Goal: Task Accomplishment & Management: Complete application form

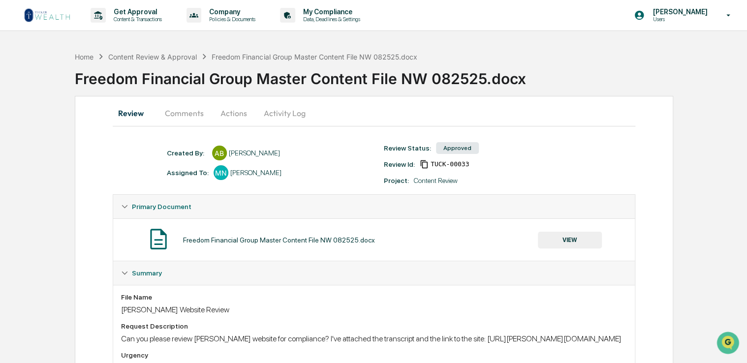
click at [186, 114] on button "Comments" at bounding box center [184, 113] width 55 height 24
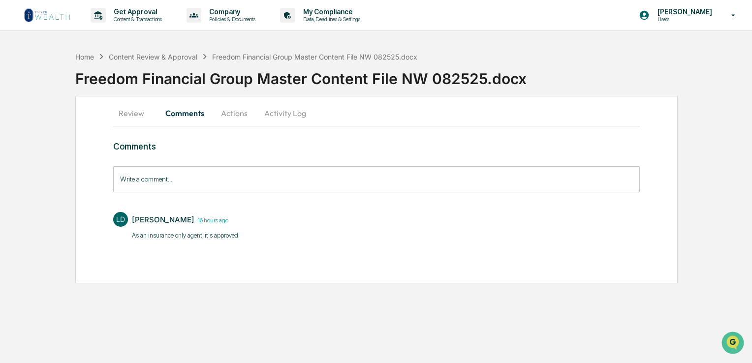
click at [136, 111] on button "Review" at bounding box center [135, 113] width 44 height 24
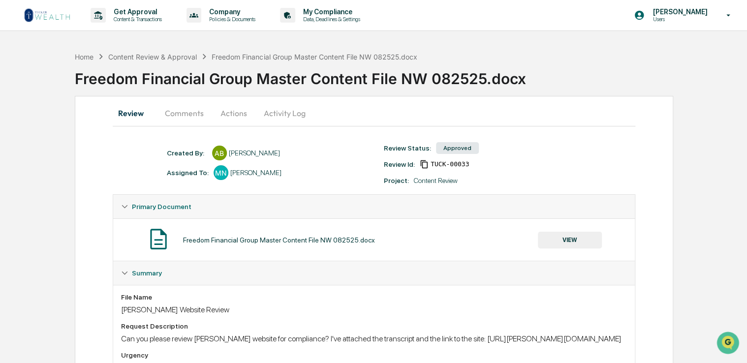
click at [190, 111] on button "Comments" at bounding box center [184, 113] width 55 height 24
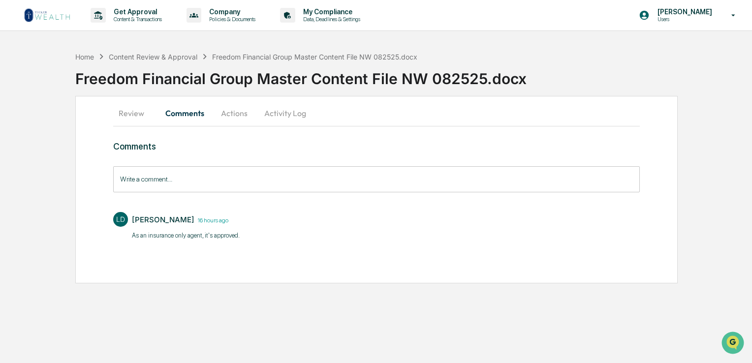
click at [137, 115] on button "Review" at bounding box center [135, 113] width 44 height 24
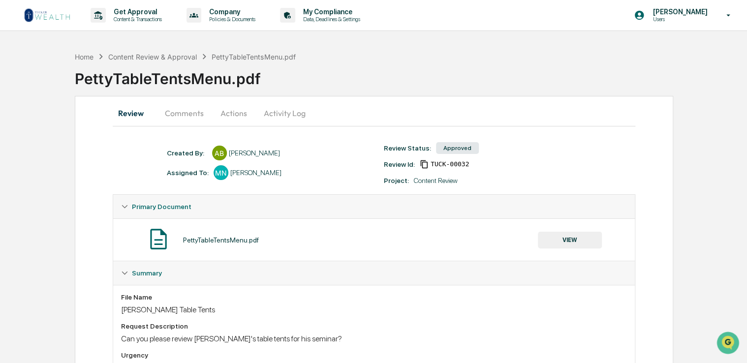
click at [179, 105] on button "Comments" at bounding box center [184, 113] width 55 height 24
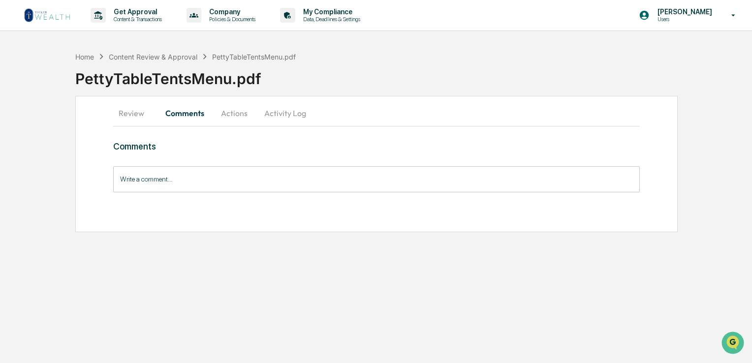
click at [141, 114] on button "Review" at bounding box center [135, 113] width 44 height 24
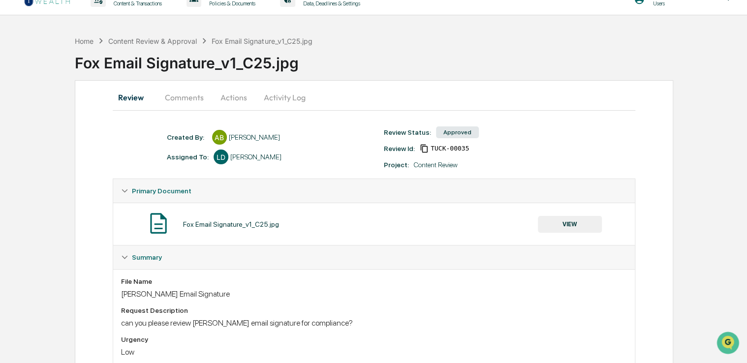
scroll to position [15, 0]
click at [183, 94] on button "Comments" at bounding box center [184, 99] width 55 height 24
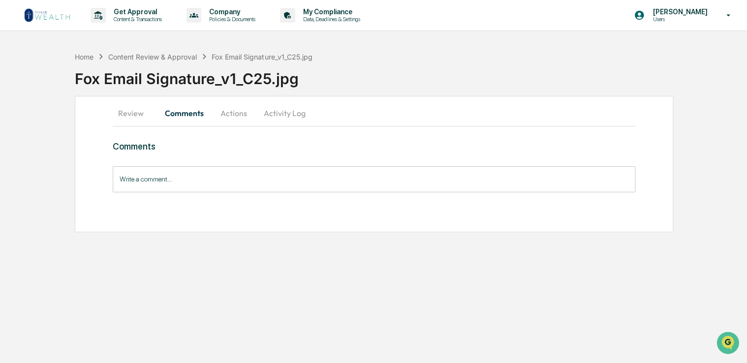
scroll to position [0, 0]
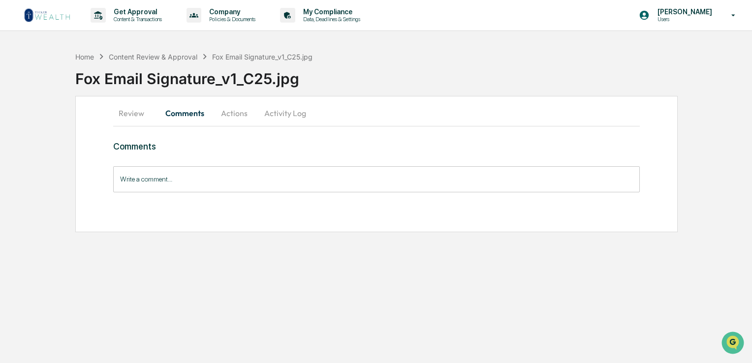
click at [141, 111] on button "Review" at bounding box center [135, 113] width 44 height 24
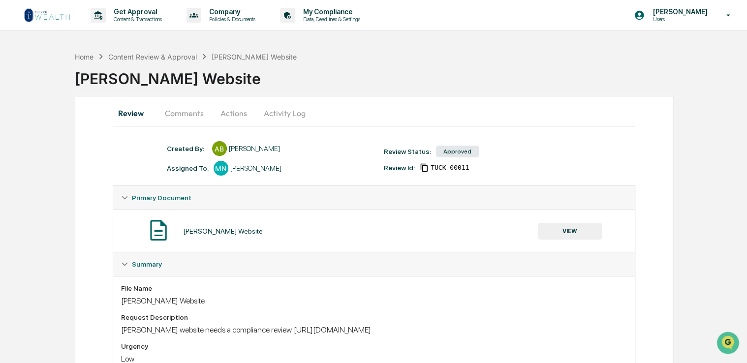
click at [191, 110] on button "Comments" at bounding box center [184, 113] width 55 height 24
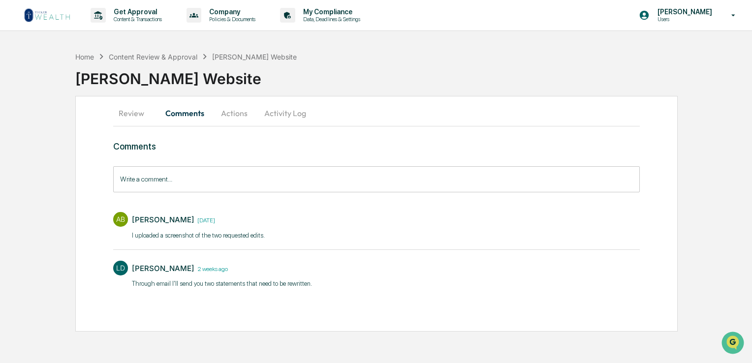
click at [243, 114] on button "Actions" at bounding box center [234, 113] width 44 height 24
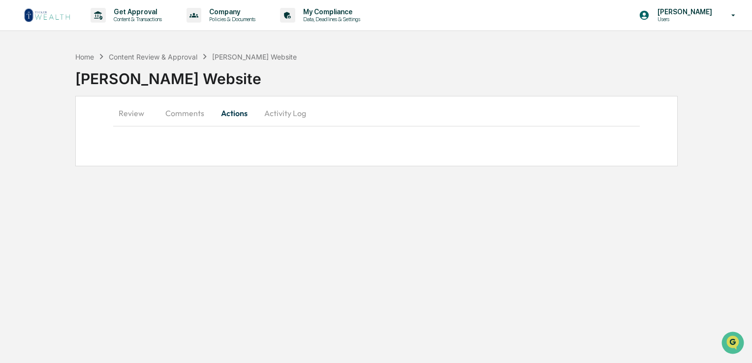
click at [137, 112] on button "Review" at bounding box center [135, 113] width 44 height 24
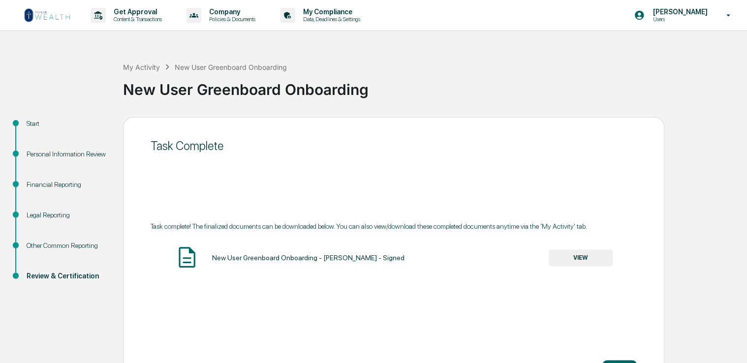
click at [53, 10] on img at bounding box center [47, 15] width 47 height 16
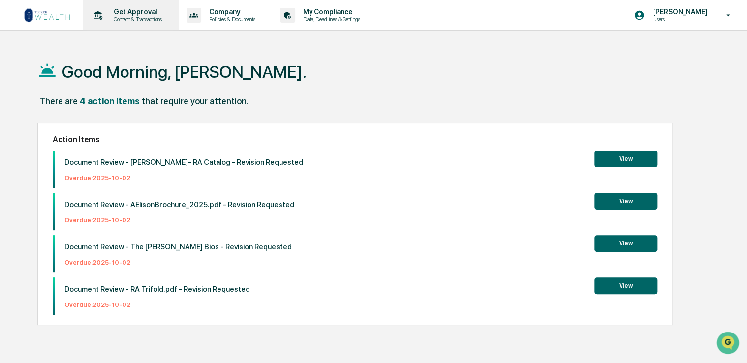
click at [128, 17] on p "Content & Transactions" at bounding box center [136, 19] width 61 height 7
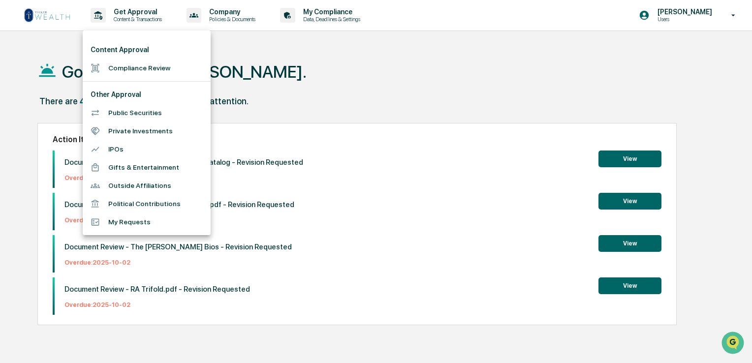
click at [150, 62] on li "Compliance Review" at bounding box center [147, 68] width 128 height 18
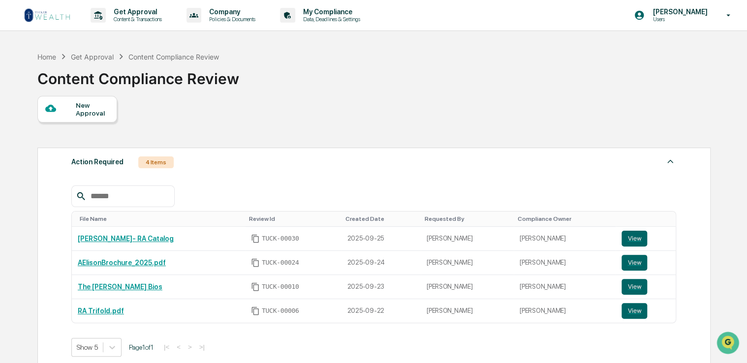
click at [94, 105] on div "New Approval" at bounding box center [92, 109] width 33 height 16
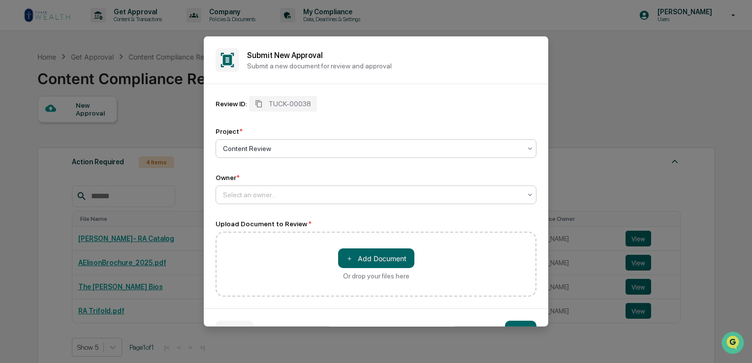
click at [278, 197] on div at bounding box center [372, 195] width 298 height 10
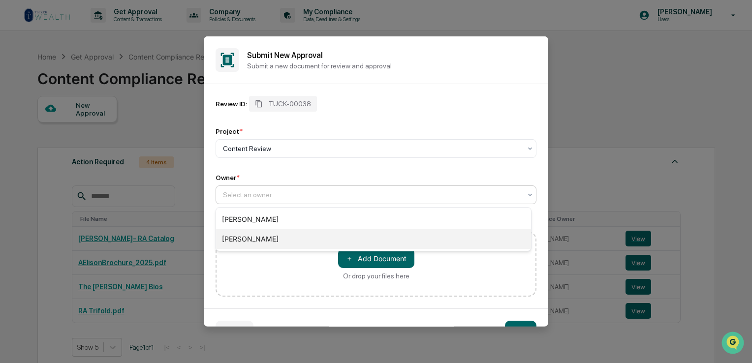
click at [272, 233] on div "[PERSON_NAME]" at bounding box center [373, 239] width 315 height 20
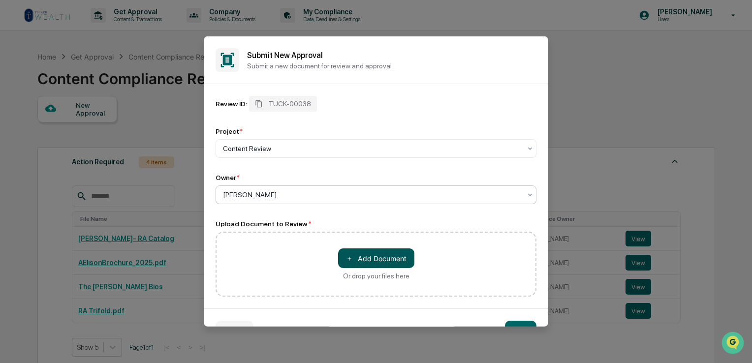
click at [377, 258] on button "＋ Add Document" at bounding box center [376, 259] width 76 height 20
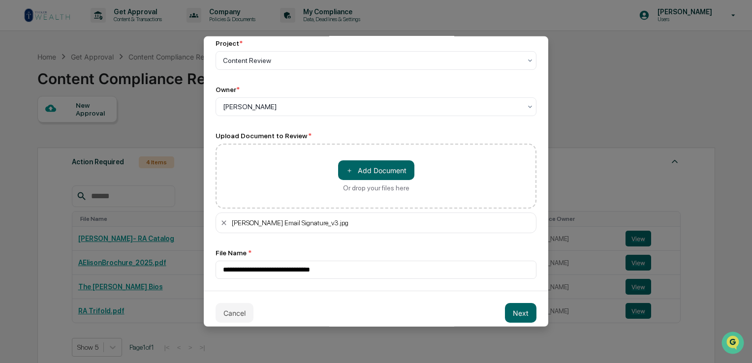
scroll to position [98, 0]
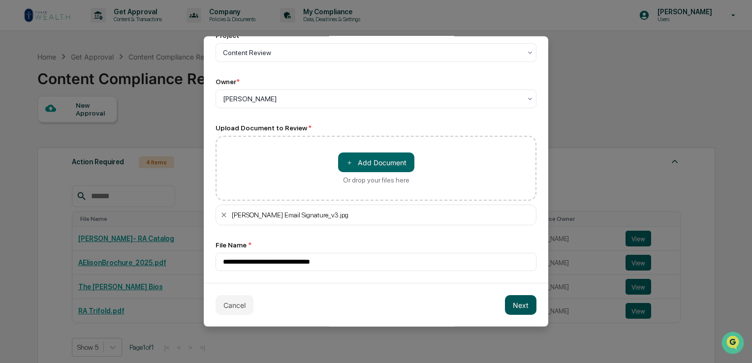
click at [520, 308] on button "Next" at bounding box center [521, 305] width 32 height 20
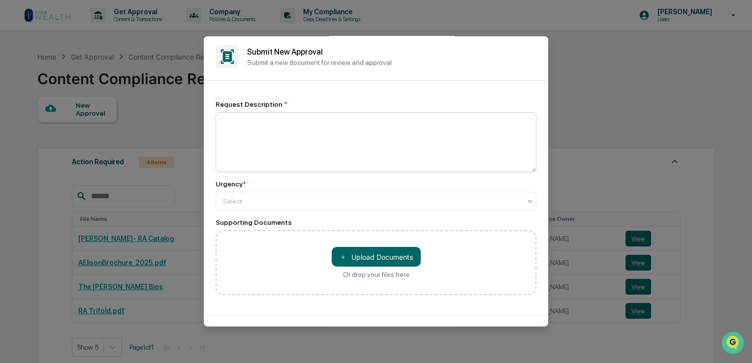
scroll to position [0, 0]
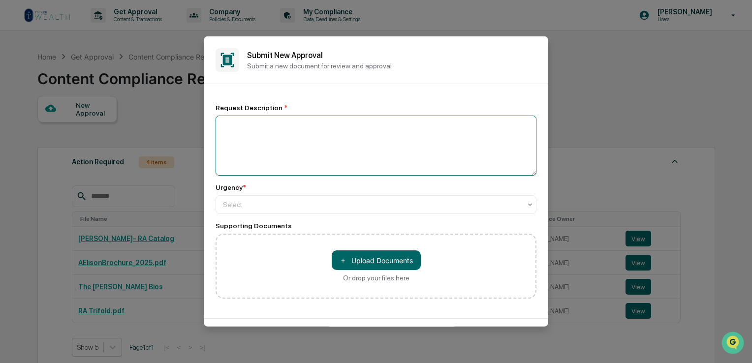
click at [274, 127] on textarea at bounding box center [376, 146] width 321 height 60
type textarea "**********"
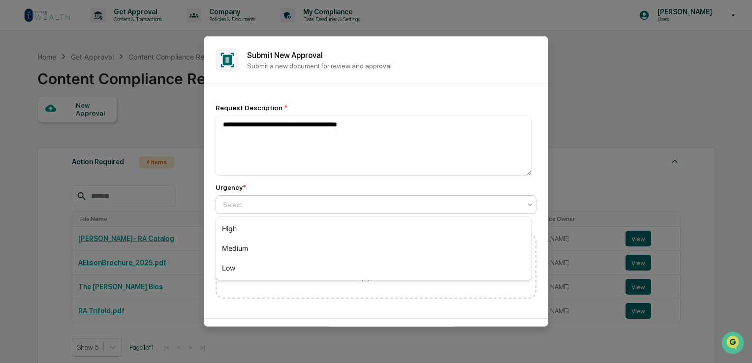
click at [302, 204] on div at bounding box center [372, 204] width 298 height 10
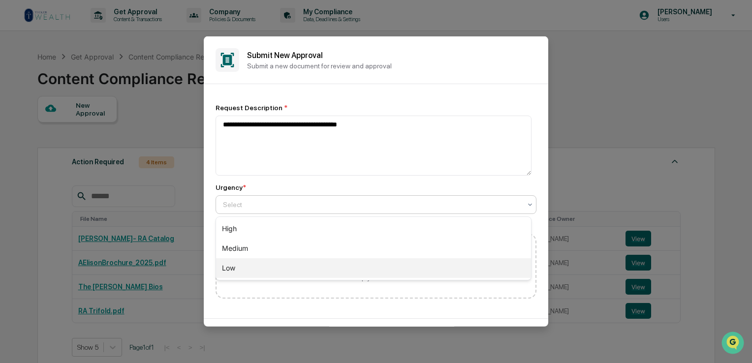
click at [278, 262] on div "Low" at bounding box center [373, 268] width 315 height 20
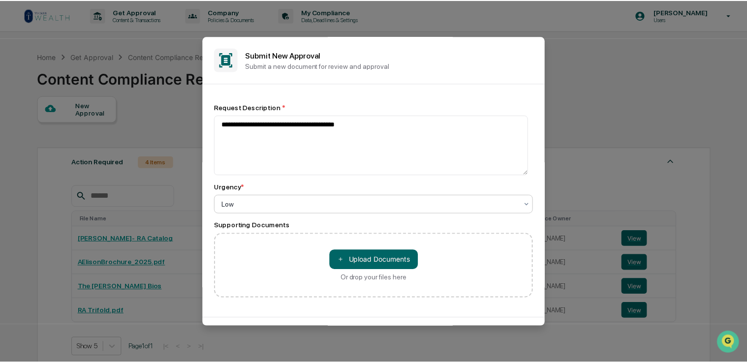
scroll to position [35, 0]
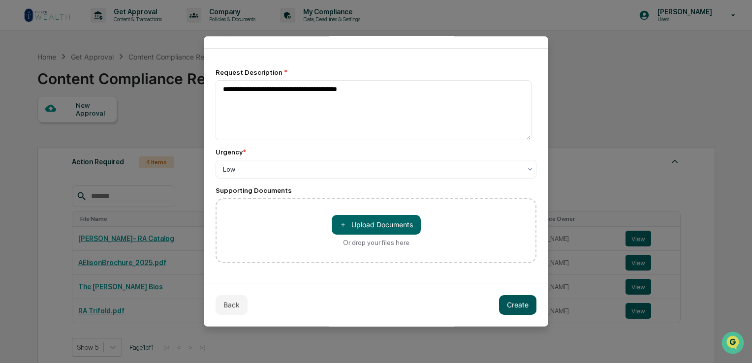
click at [511, 306] on button "Create" at bounding box center [517, 305] width 37 height 20
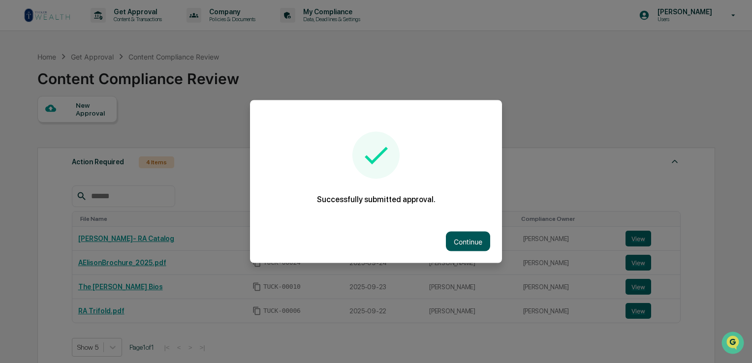
click at [466, 237] on button "Continue" at bounding box center [468, 242] width 44 height 20
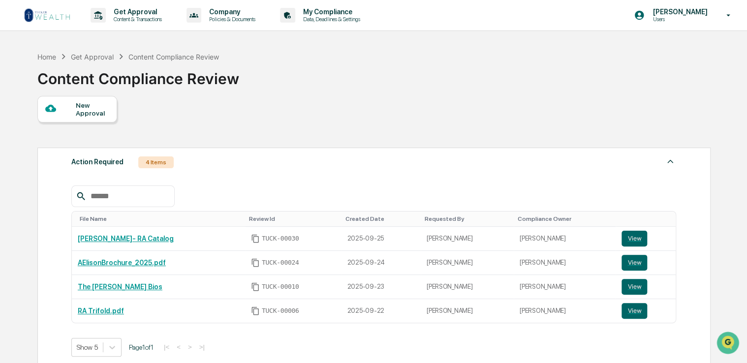
click at [53, 19] on img at bounding box center [47, 15] width 47 height 16
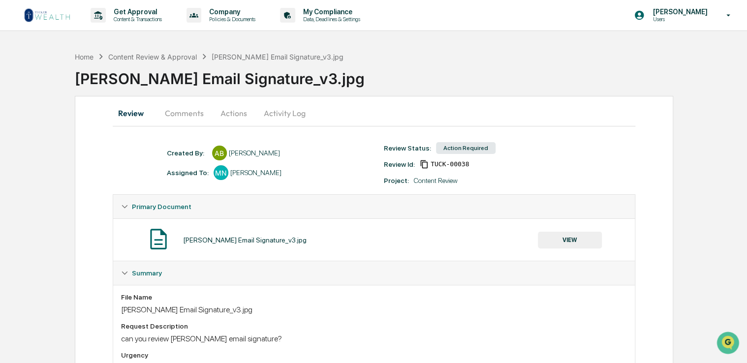
click at [181, 115] on button "Comments" at bounding box center [184, 113] width 55 height 24
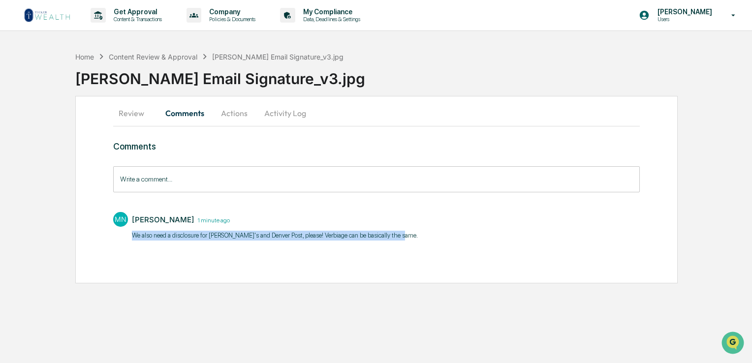
drag, startPoint x: 408, startPoint y: 236, endPoint x: 134, endPoint y: 235, distance: 273.7
click at [134, 235] on div "MN Mike Nordby 1 minute ago We also need a disclosure for Kiplinger's and Denve…" at bounding box center [376, 225] width 527 height 36
copy p "We also need a disclosure for Kiplinger's and Denver Post, please!​ Verbiage ca…"
click at [436, 250] on div "Comments Write a comment... Write a comment... MN Mike Nordby 5 minutes ago We …" at bounding box center [376, 209] width 527 height 137
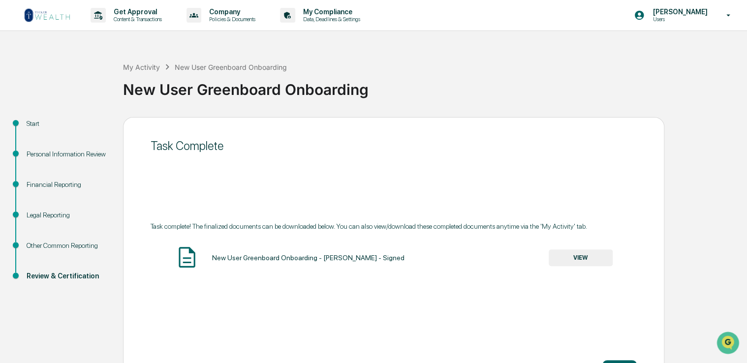
click at [48, 12] on img at bounding box center [47, 15] width 47 height 16
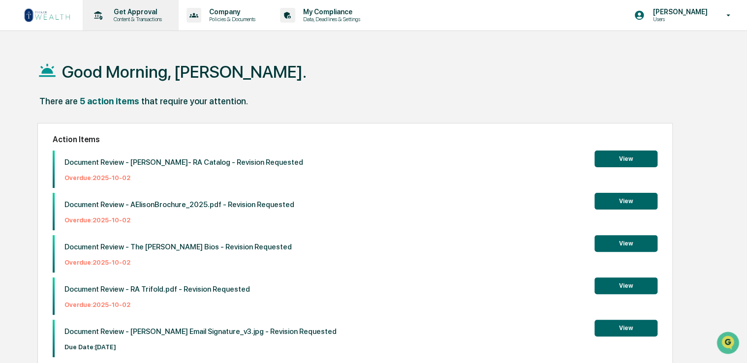
click at [120, 17] on p "Content & Transactions" at bounding box center [136, 19] width 61 height 7
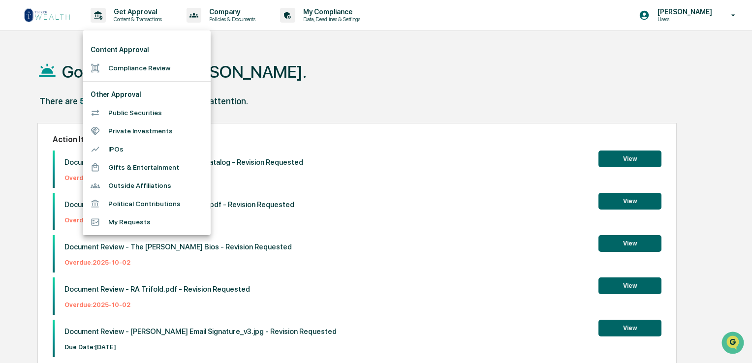
click at [133, 66] on li "Compliance Review" at bounding box center [147, 68] width 128 height 18
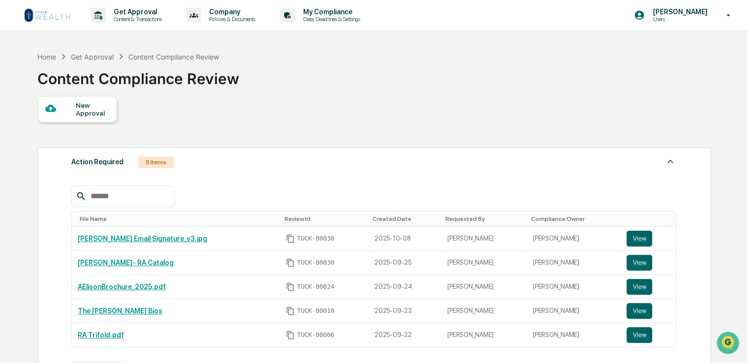
click at [79, 105] on div "New Approval" at bounding box center [92, 109] width 33 height 16
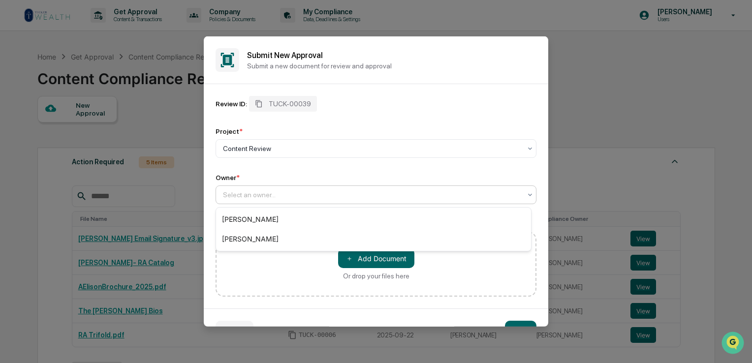
click at [266, 189] on div "Select an owner..." at bounding box center [372, 195] width 308 height 14
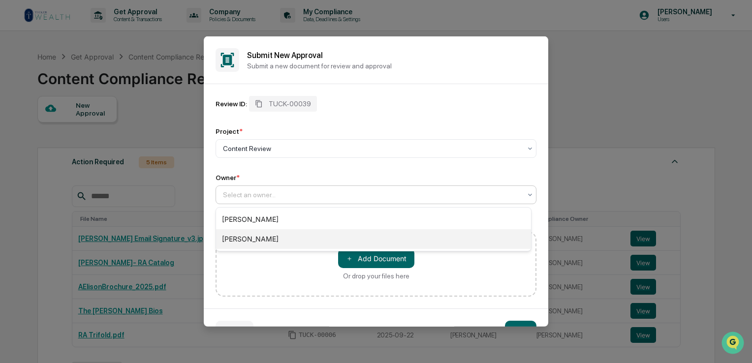
click at [267, 231] on div "[PERSON_NAME]" at bounding box center [373, 239] width 315 height 20
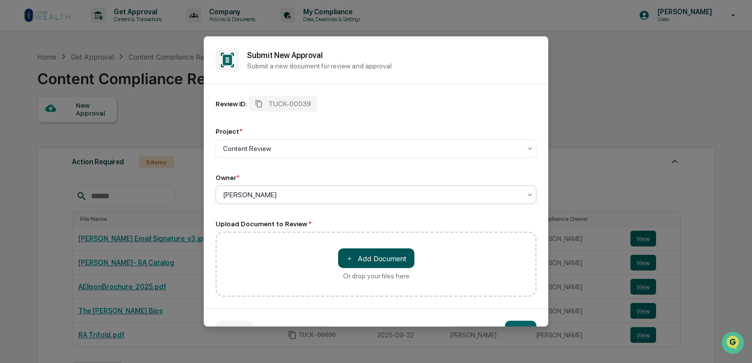
click at [401, 259] on button "＋ Add Document" at bounding box center [376, 259] width 76 height 20
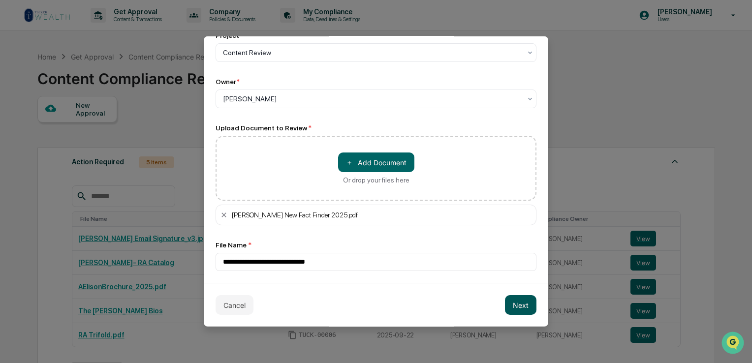
click at [513, 304] on button "Next" at bounding box center [521, 305] width 32 height 20
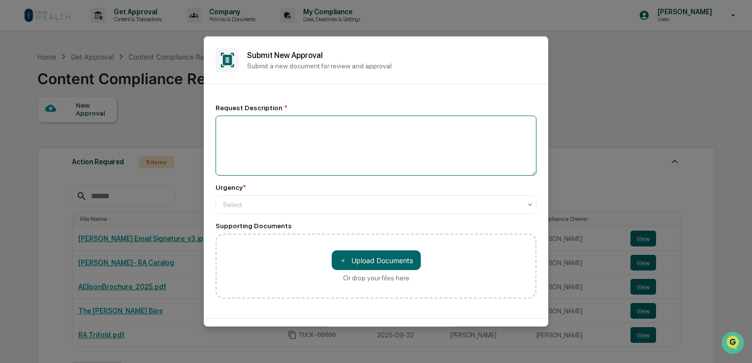
click at [281, 140] on textarea at bounding box center [376, 146] width 321 height 60
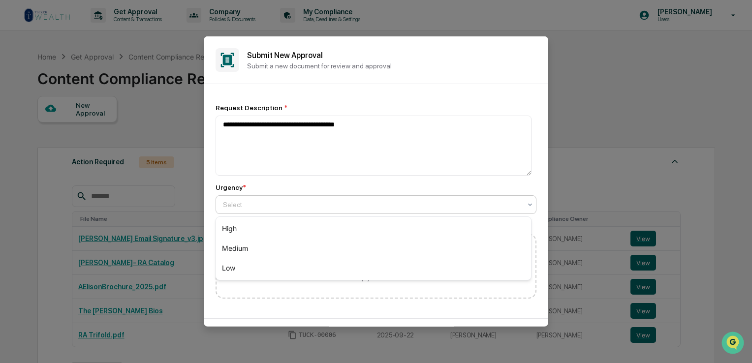
click at [319, 200] on div at bounding box center [372, 204] width 298 height 10
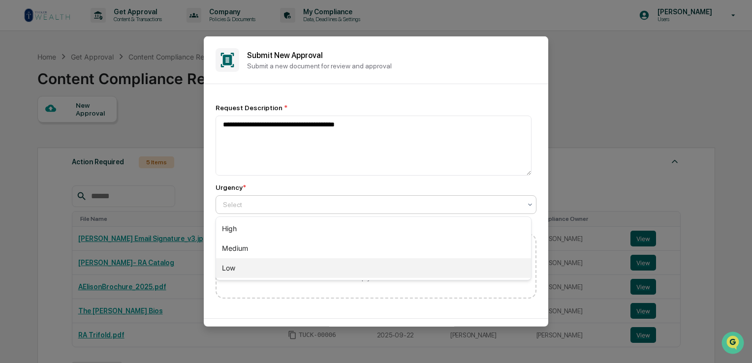
click at [288, 265] on div "Low" at bounding box center [373, 268] width 315 height 20
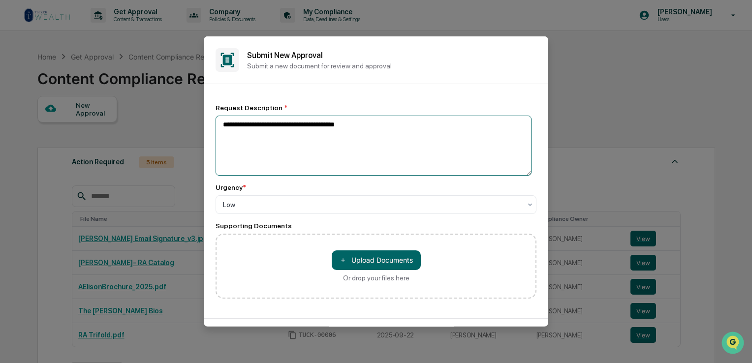
drag, startPoint x: 354, startPoint y: 127, endPoint x: 335, endPoint y: 127, distance: 19.2
click at [335, 127] on textarea "**********" at bounding box center [374, 146] width 316 height 60
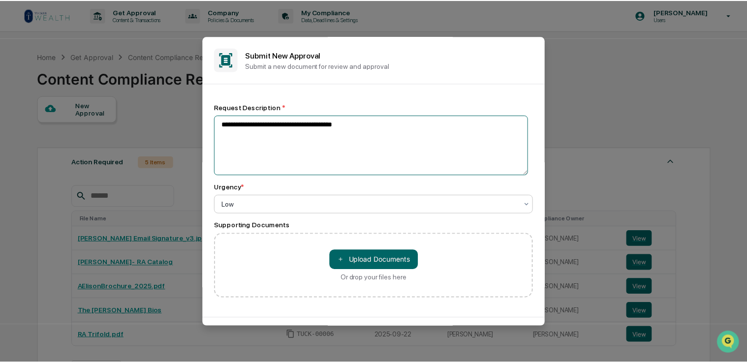
scroll to position [35, 0]
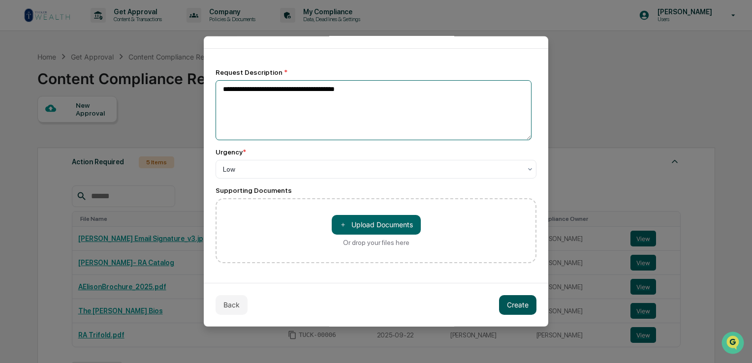
type textarea "**********"
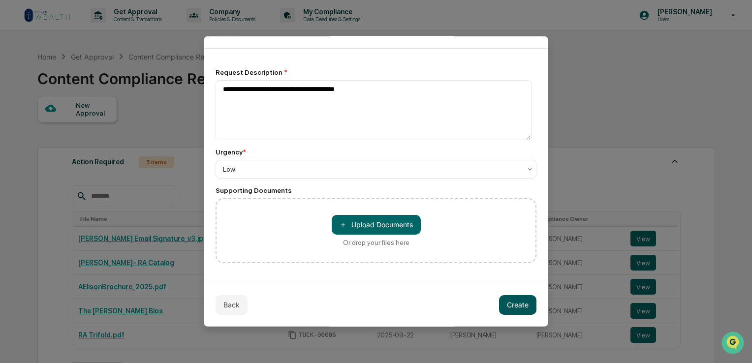
click at [512, 308] on button "Create" at bounding box center [517, 305] width 37 height 20
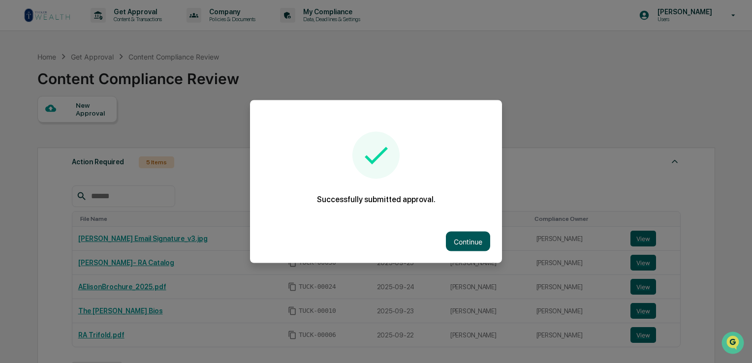
click at [460, 233] on button "Continue" at bounding box center [468, 242] width 44 height 20
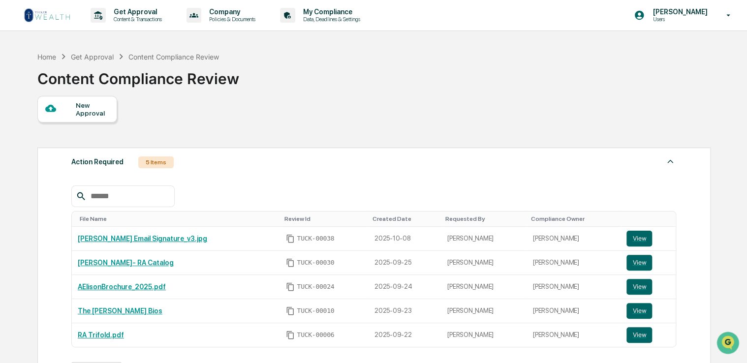
click at [51, 17] on img at bounding box center [47, 15] width 47 height 16
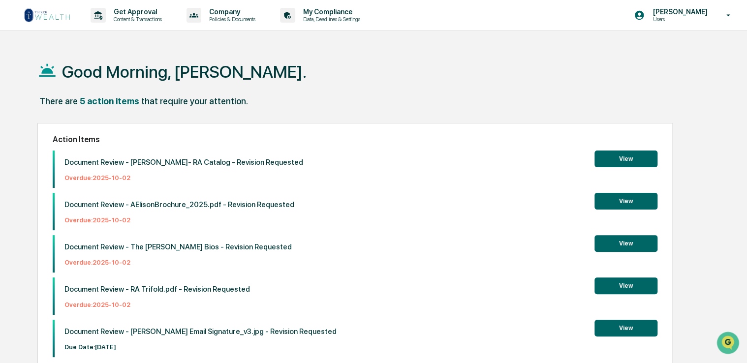
scroll to position [47, 0]
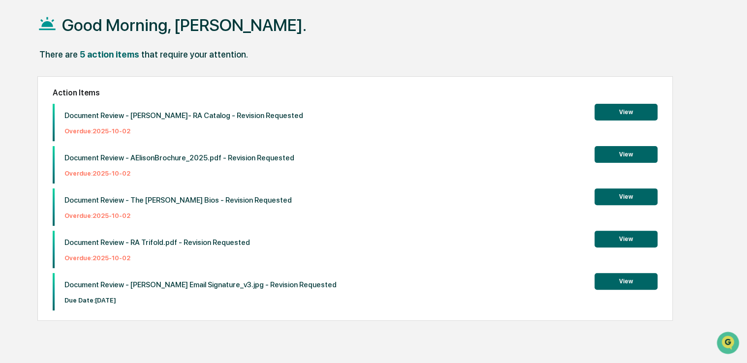
click at [614, 198] on button "View" at bounding box center [626, 197] width 63 height 17
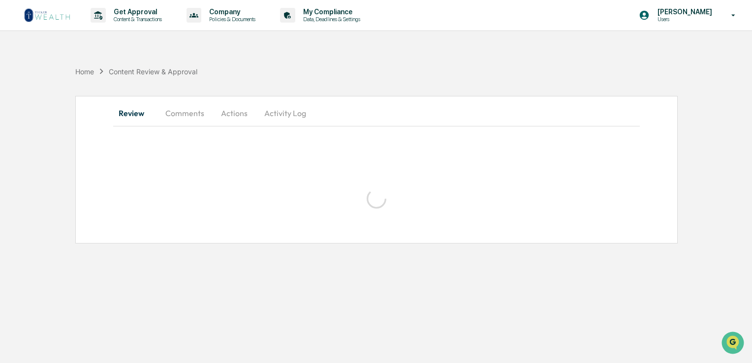
click at [199, 111] on button "Comments" at bounding box center [185, 113] width 55 height 24
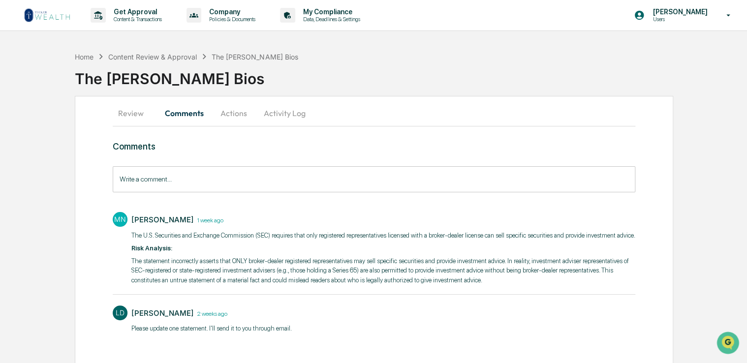
click at [237, 114] on button "Actions" at bounding box center [234, 113] width 44 height 24
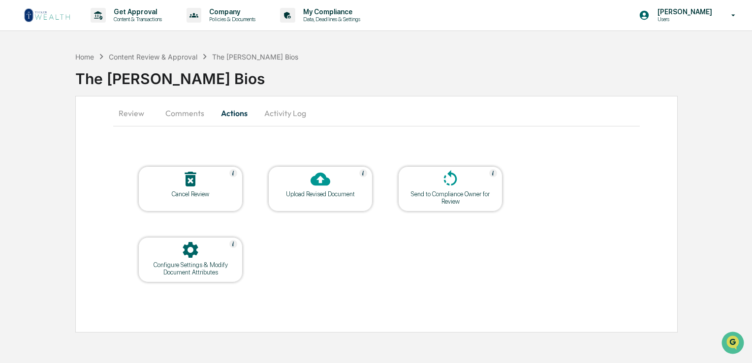
click at [327, 179] on icon at bounding box center [321, 179] width 20 height 13
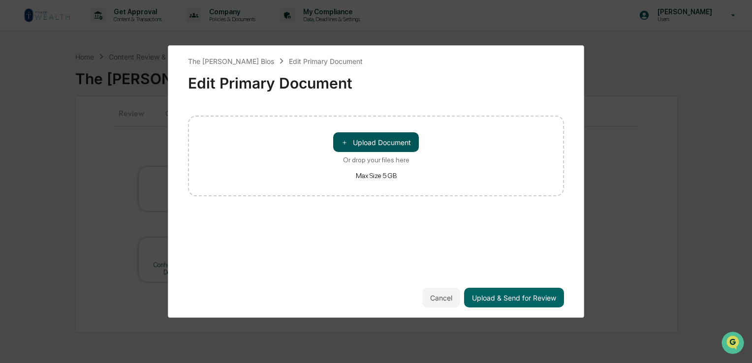
click at [388, 139] on button "＋ Upload Document" at bounding box center [376, 142] width 86 height 20
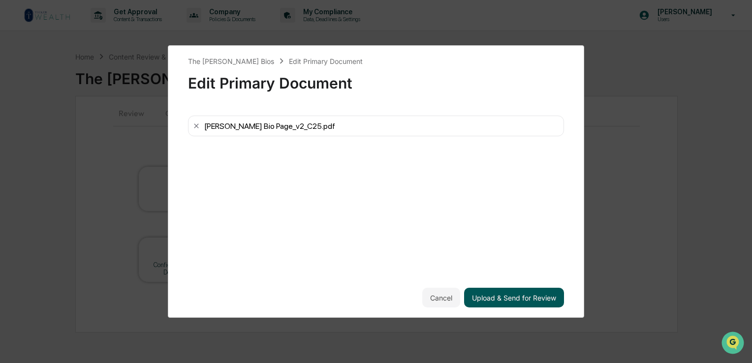
click at [516, 299] on button "Upload & Send for Review" at bounding box center [514, 298] width 100 height 20
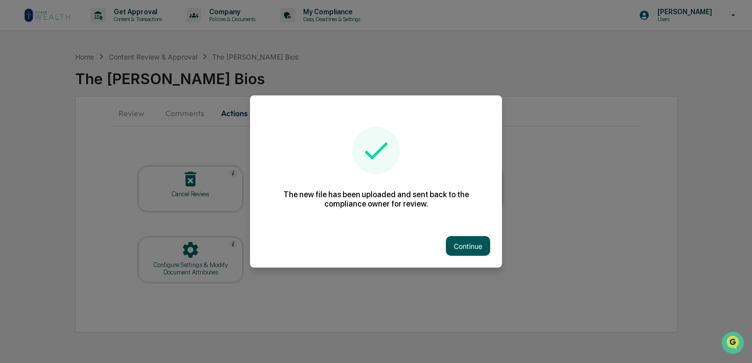
click at [464, 246] on button "Continue" at bounding box center [468, 246] width 44 height 20
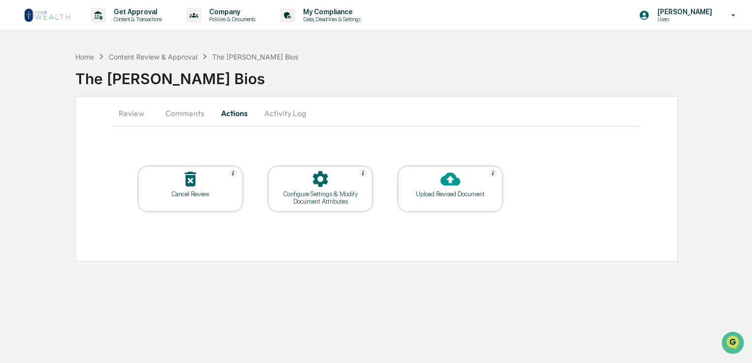
click at [434, 192] on div "Upload Revised Document" at bounding box center [450, 193] width 89 height 7
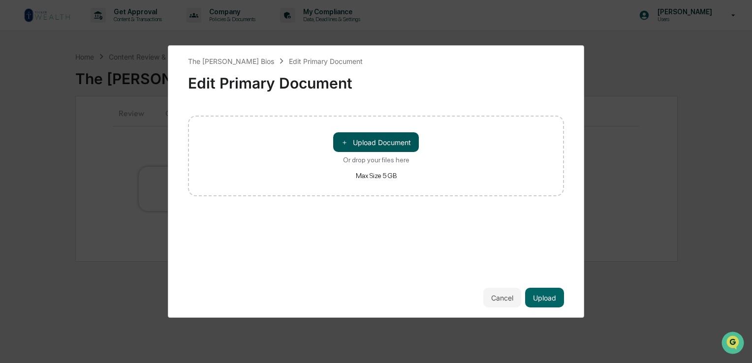
click at [390, 143] on button "＋ Upload Document" at bounding box center [376, 142] width 86 height 20
click at [498, 299] on button "Cancel" at bounding box center [502, 298] width 38 height 20
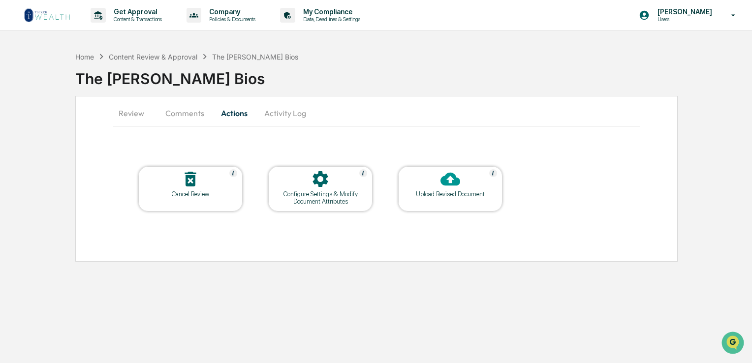
click at [329, 182] on icon at bounding box center [321, 179] width 20 height 20
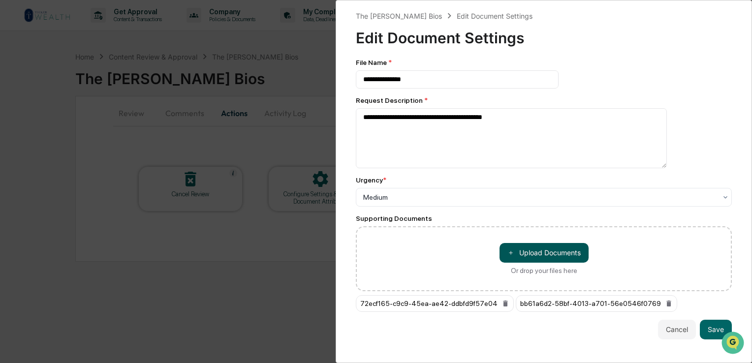
click at [546, 254] on button "＋ Upload Documents" at bounding box center [544, 253] width 89 height 20
click at [502, 304] on icon at bounding box center [506, 304] width 8 height 8
click at [507, 304] on icon at bounding box center [509, 304] width 4 height 6
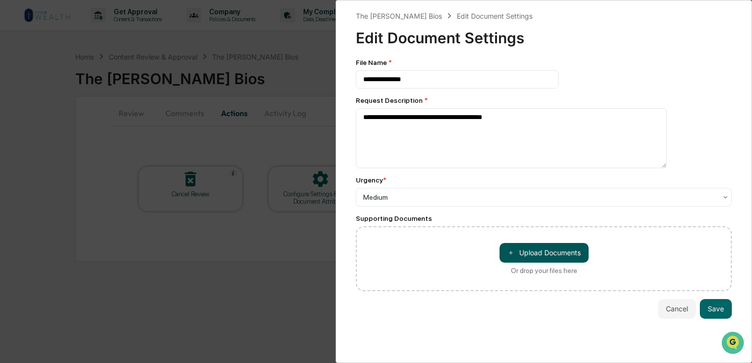
click at [537, 256] on button "＋ Upload Documents" at bounding box center [544, 253] width 89 height 20
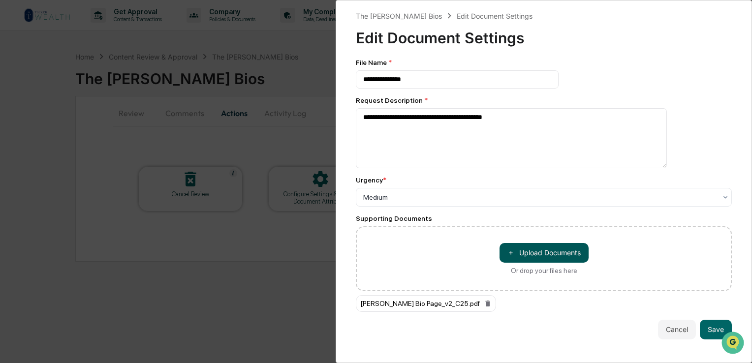
click at [553, 259] on button "＋ Upload Documents" at bounding box center [544, 253] width 89 height 20
click at [715, 332] on button "Save" at bounding box center [716, 330] width 32 height 20
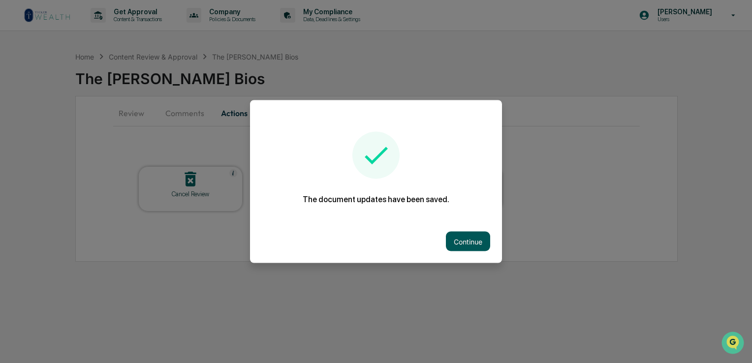
click at [462, 233] on button "Continue" at bounding box center [468, 242] width 44 height 20
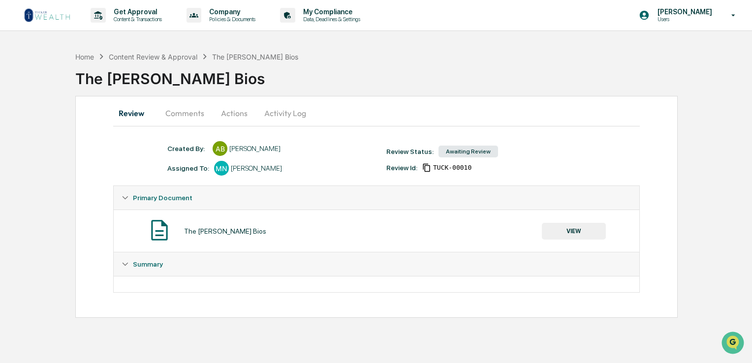
click at [191, 115] on button "Comments" at bounding box center [185, 113] width 55 height 24
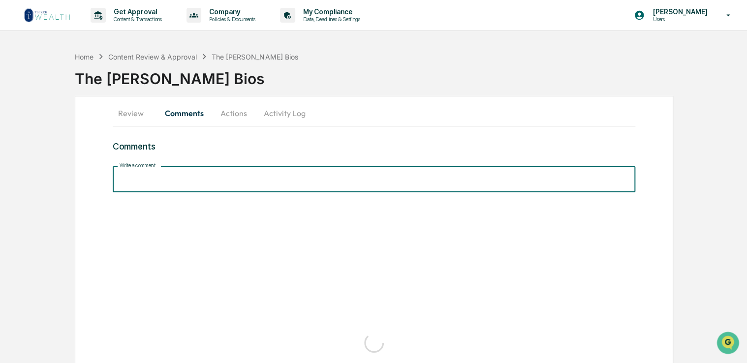
click at [185, 181] on input "Write a comment..." at bounding box center [374, 179] width 523 height 26
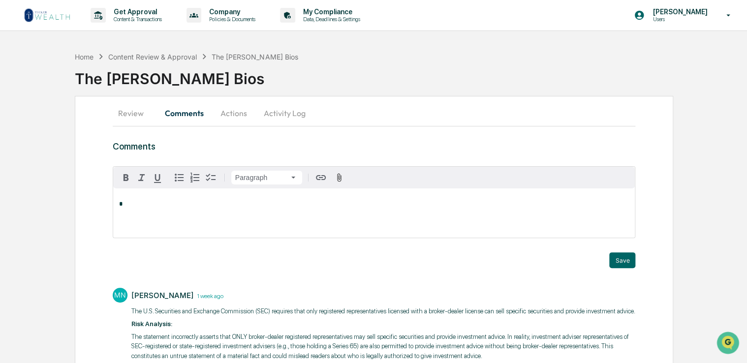
click at [157, 224] on div "*" at bounding box center [374, 213] width 522 height 49
click at [620, 258] on button "Save" at bounding box center [622, 261] width 26 height 16
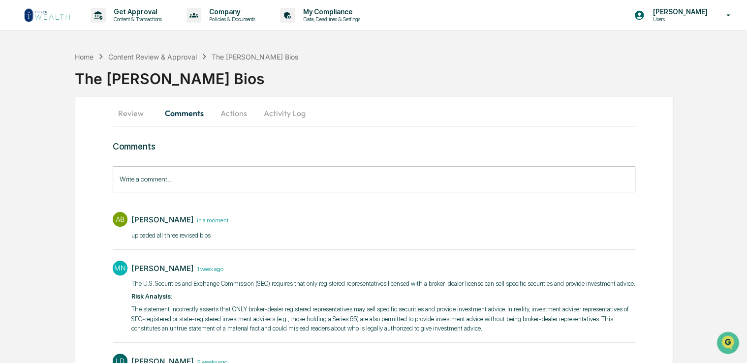
click at [38, 7] on link at bounding box center [53, 15] width 59 height 31
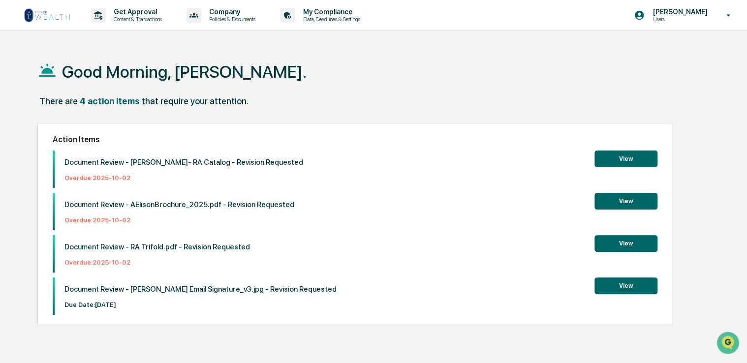
click at [62, 6] on link at bounding box center [53, 15] width 59 height 31
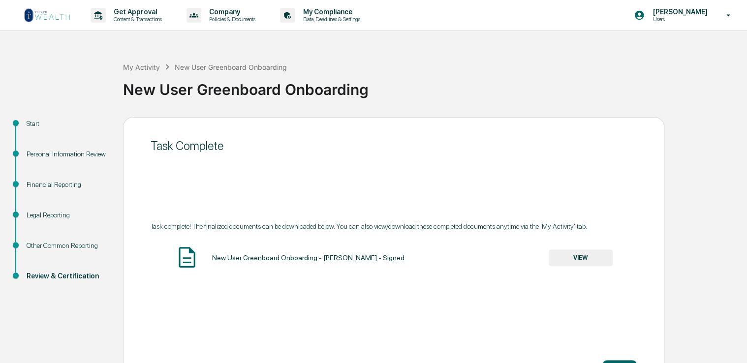
click at [34, 17] on img at bounding box center [47, 15] width 47 height 16
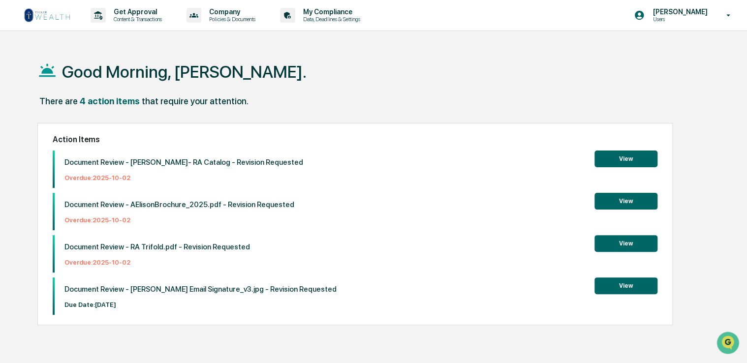
click at [620, 204] on button "View" at bounding box center [626, 201] width 63 height 17
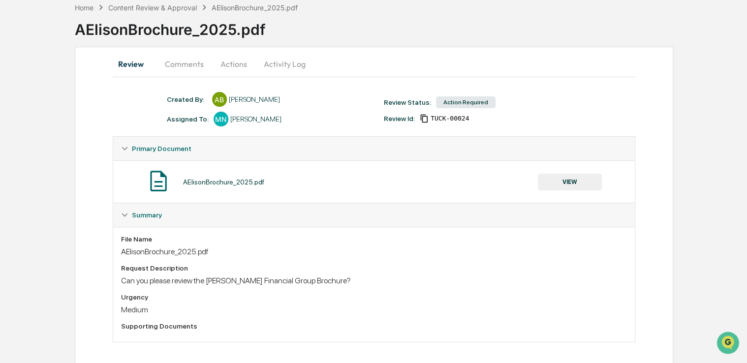
click at [186, 64] on button "Comments" at bounding box center [184, 64] width 55 height 24
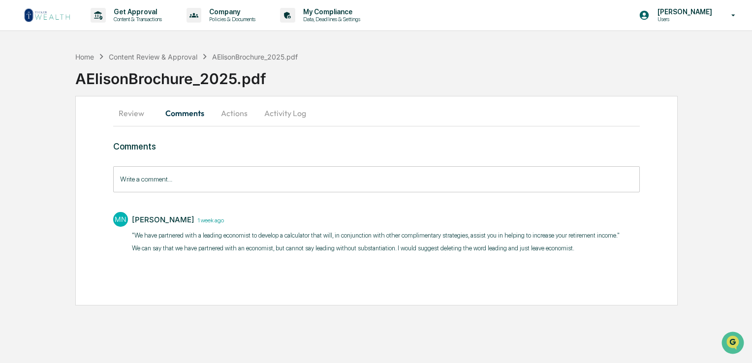
click at [240, 119] on button "Actions" at bounding box center [234, 113] width 44 height 24
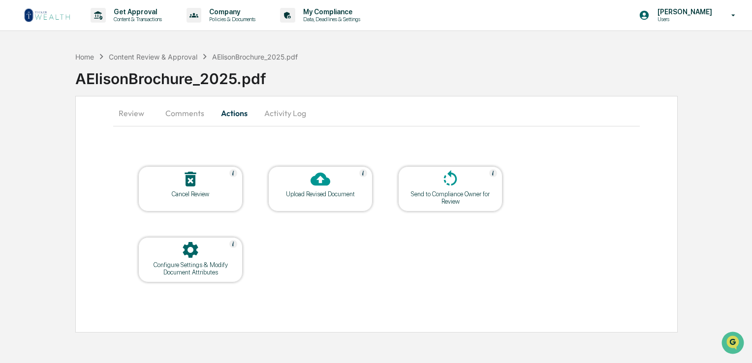
click at [326, 178] on icon at bounding box center [321, 179] width 20 height 13
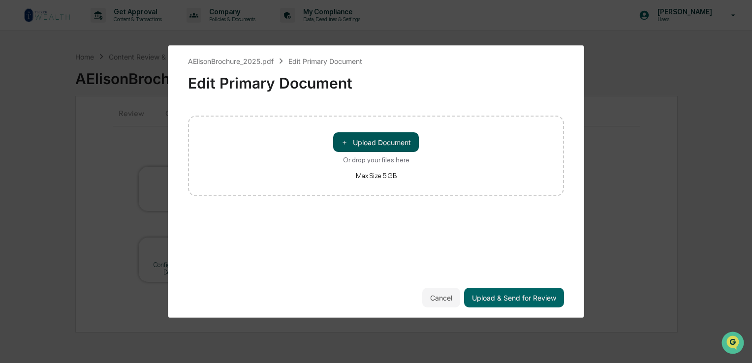
click at [356, 139] on button "＋ Upload Document" at bounding box center [376, 142] width 86 height 20
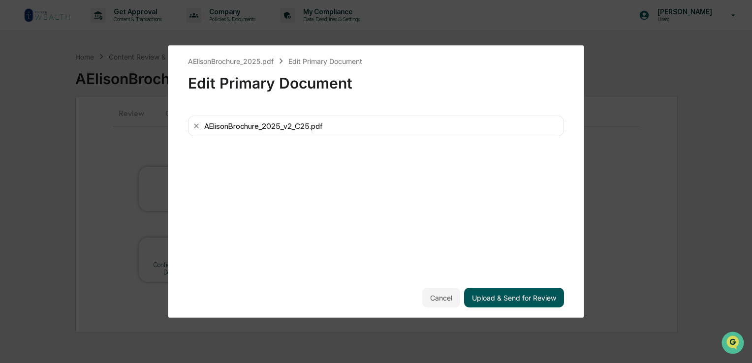
click at [527, 297] on button "Upload & Send for Review" at bounding box center [514, 298] width 100 height 20
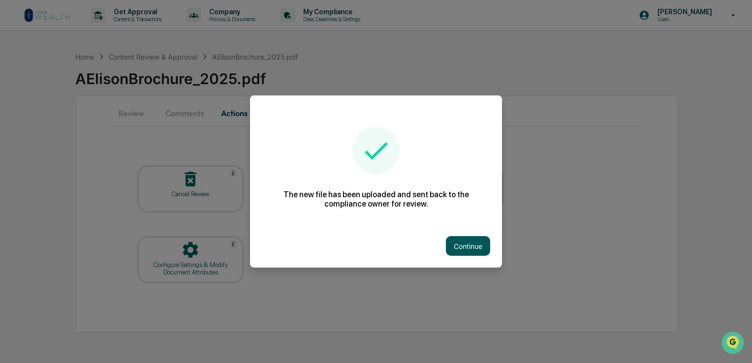
click at [478, 242] on button "Continue" at bounding box center [468, 246] width 44 height 20
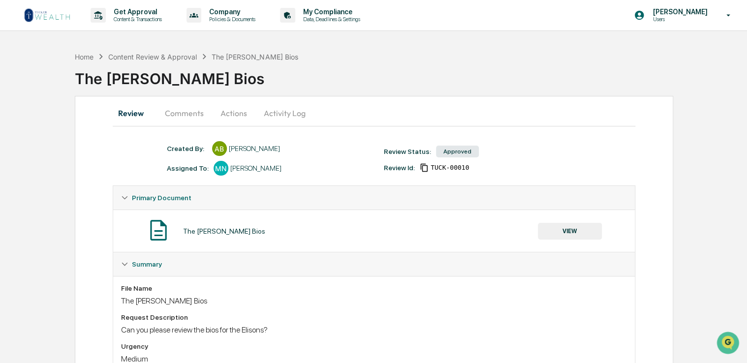
click at [195, 113] on button "Comments" at bounding box center [184, 113] width 55 height 24
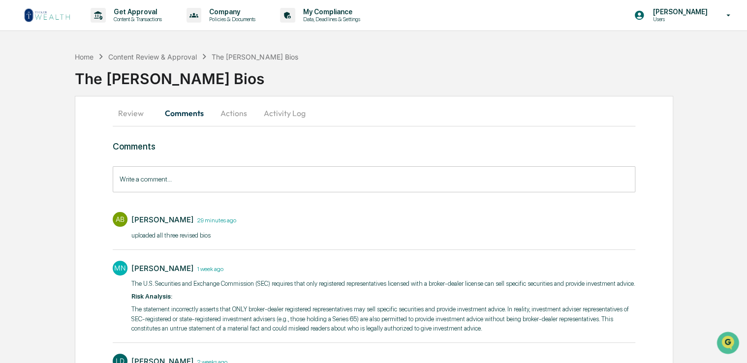
click at [227, 113] on button "Actions" at bounding box center [234, 113] width 44 height 24
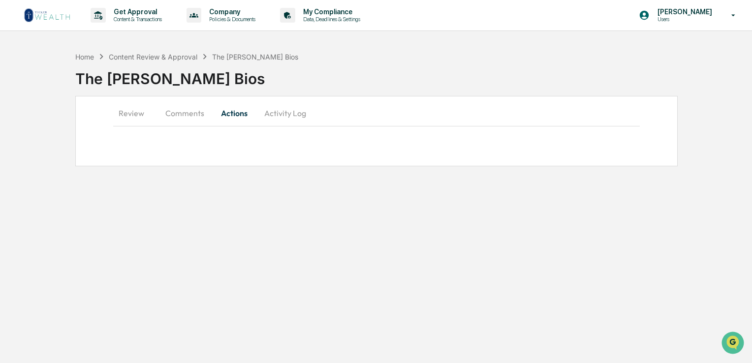
click at [193, 118] on button "Comments" at bounding box center [185, 113] width 55 height 24
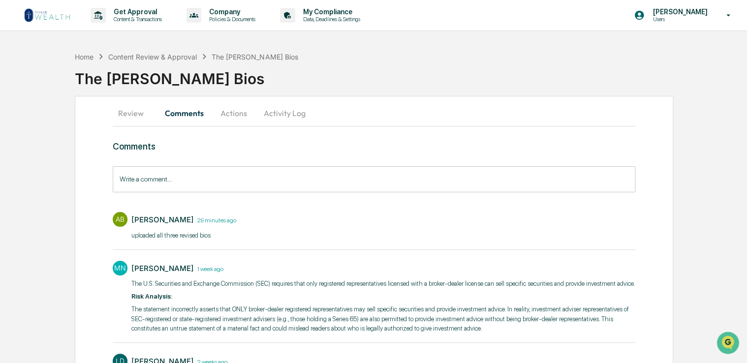
click at [233, 116] on button "Actions" at bounding box center [234, 113] width 44 height 24
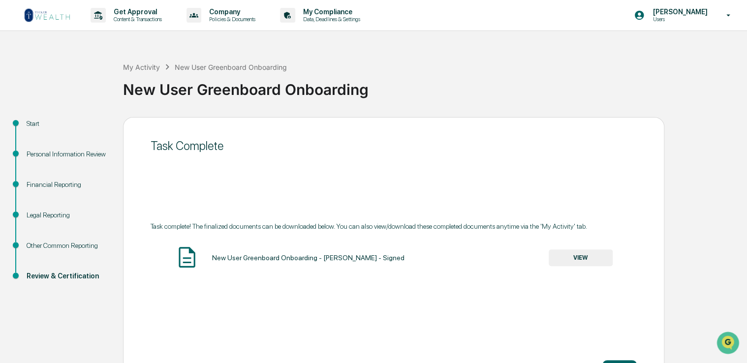
click at [56, 23] on img at bounding box center [47, 15] width 47 height 16
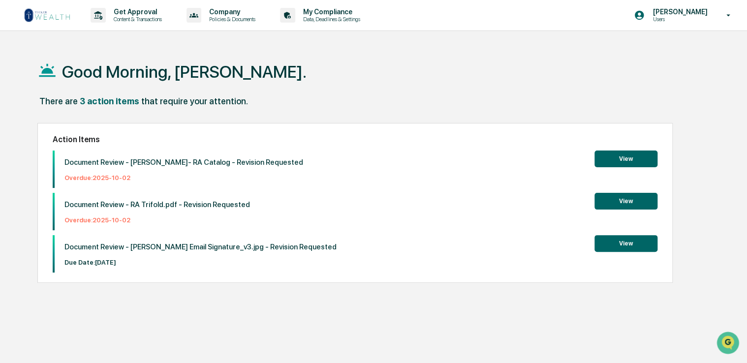
click at [621, 246] on button "View" at bounding box center [626, 243] width 63 height 17
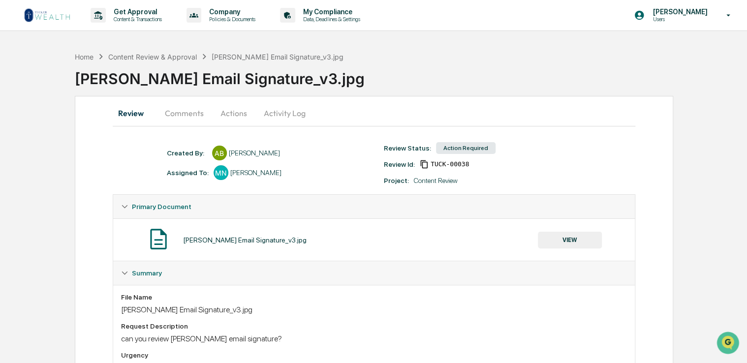
click at [175, 112] on button "Comments" at bounding box center [184, 113] width 55 height 24
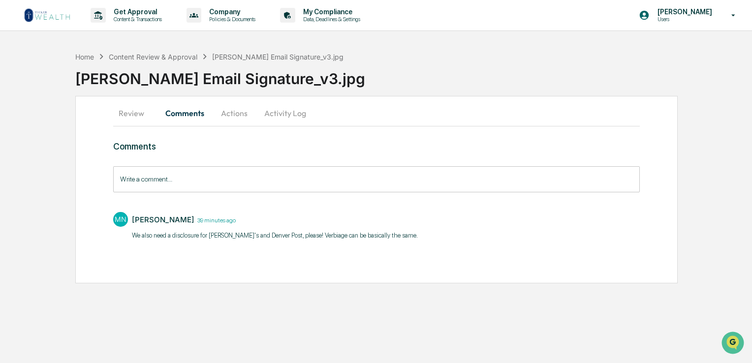
click at [236, 119] on button "Actions" at bounding box center [234, 113] width 44 height 24
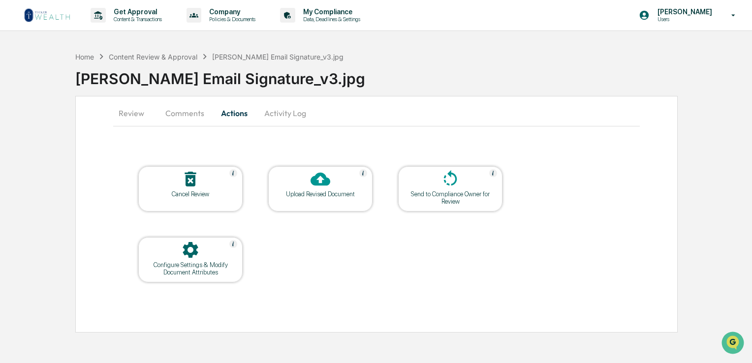
click at [317, 178] on icon at bounding box center [321, 179] width 20 height 20
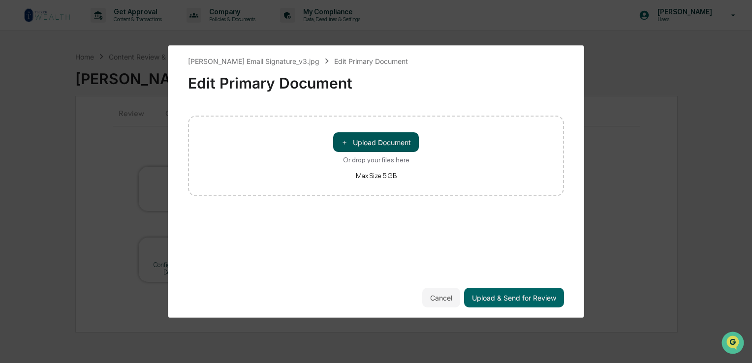
click at [371, 136] on button "＋ Upload Document" at bounding box center [376, 142] width 86 height 20
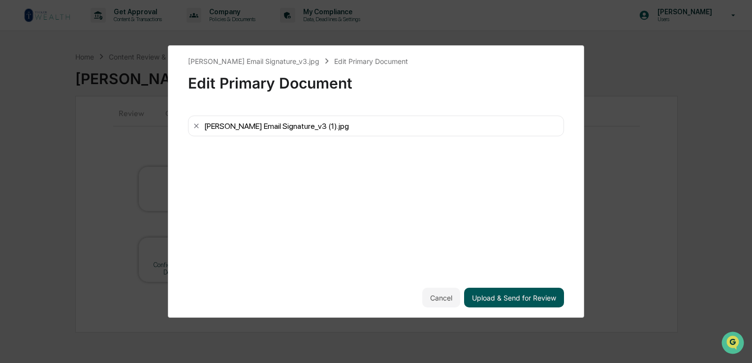
click at [543, 296] on button "Upload & Send for Review" at bounding box center [514, 298] width 100 height 20
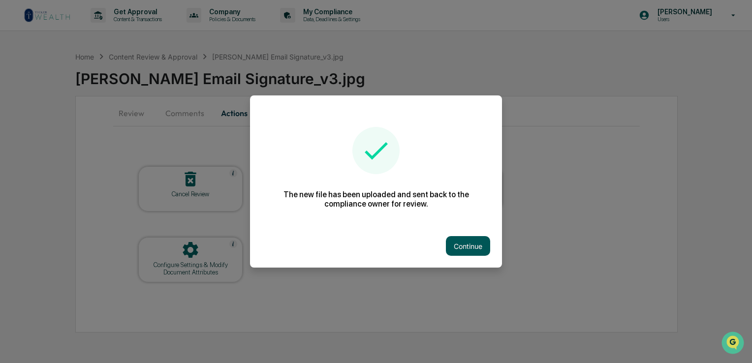
click at [468, 247] on button "Continue" at bounding box center [468, 246] width 44 height 20
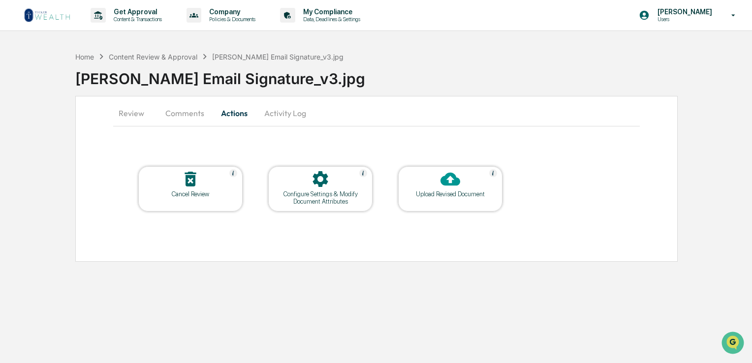
click at [166, 111] on button "Comments" at bounding box center [185, 113] width 55 height 24
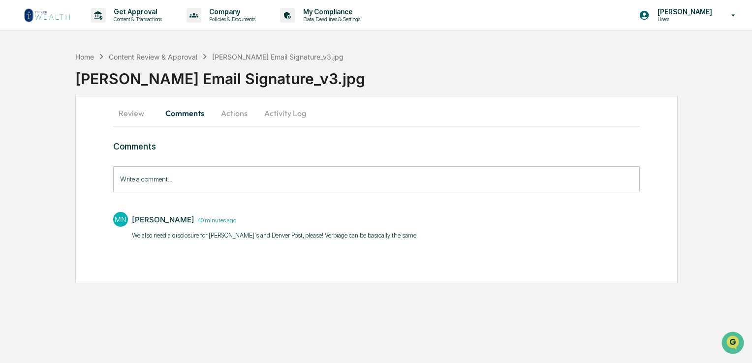
click at [222, 114] on button "Actions" at bounding box center [234, 113] width 44 height 24
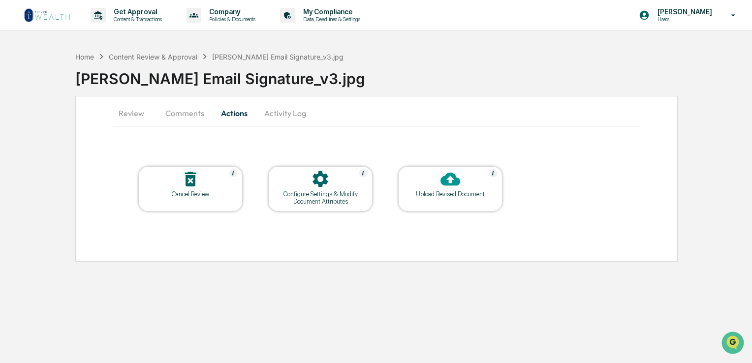
click at [276, 119] on button "Activity Log" at bounding box center [285, 113] width 58 height 24
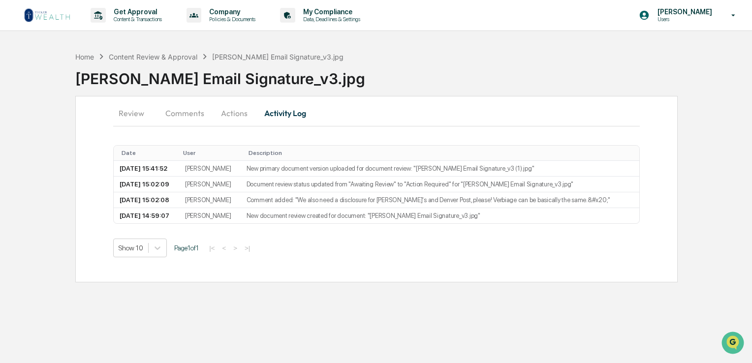
click at [240, 118] on button "Actions" at bounding box center [234, 113] width 44 height 24
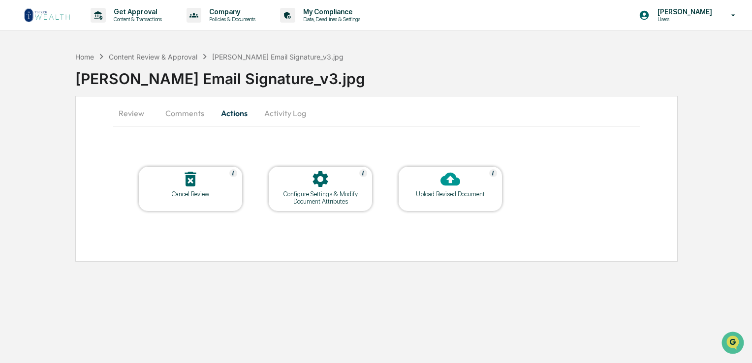
click at [73, 21] on link at bounding box center [53, 15] width 59 height 31
